Goal: Information Seeking & Learning: Learn about a topic

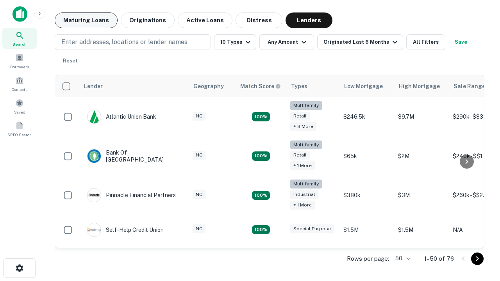
click at [86, 20] on button "Maturing Loans" at bounding box center [86, 21] width 63 height 16
